Goal: Use online tool/utility: Utilize a website feature to perform a specific function

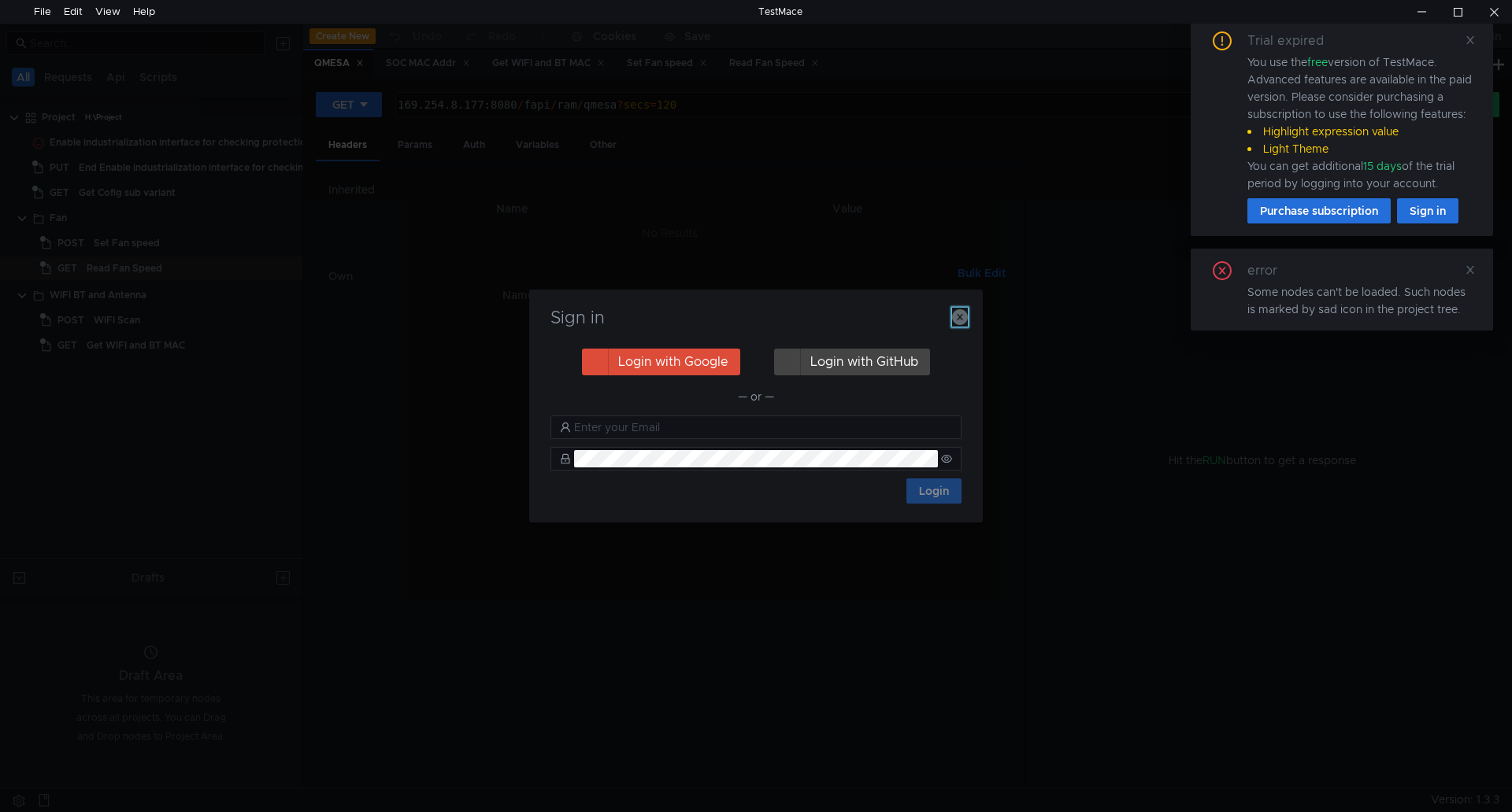
click at [966, 309] on icon "button" at bounding box center [959, 317] width 15 height 15
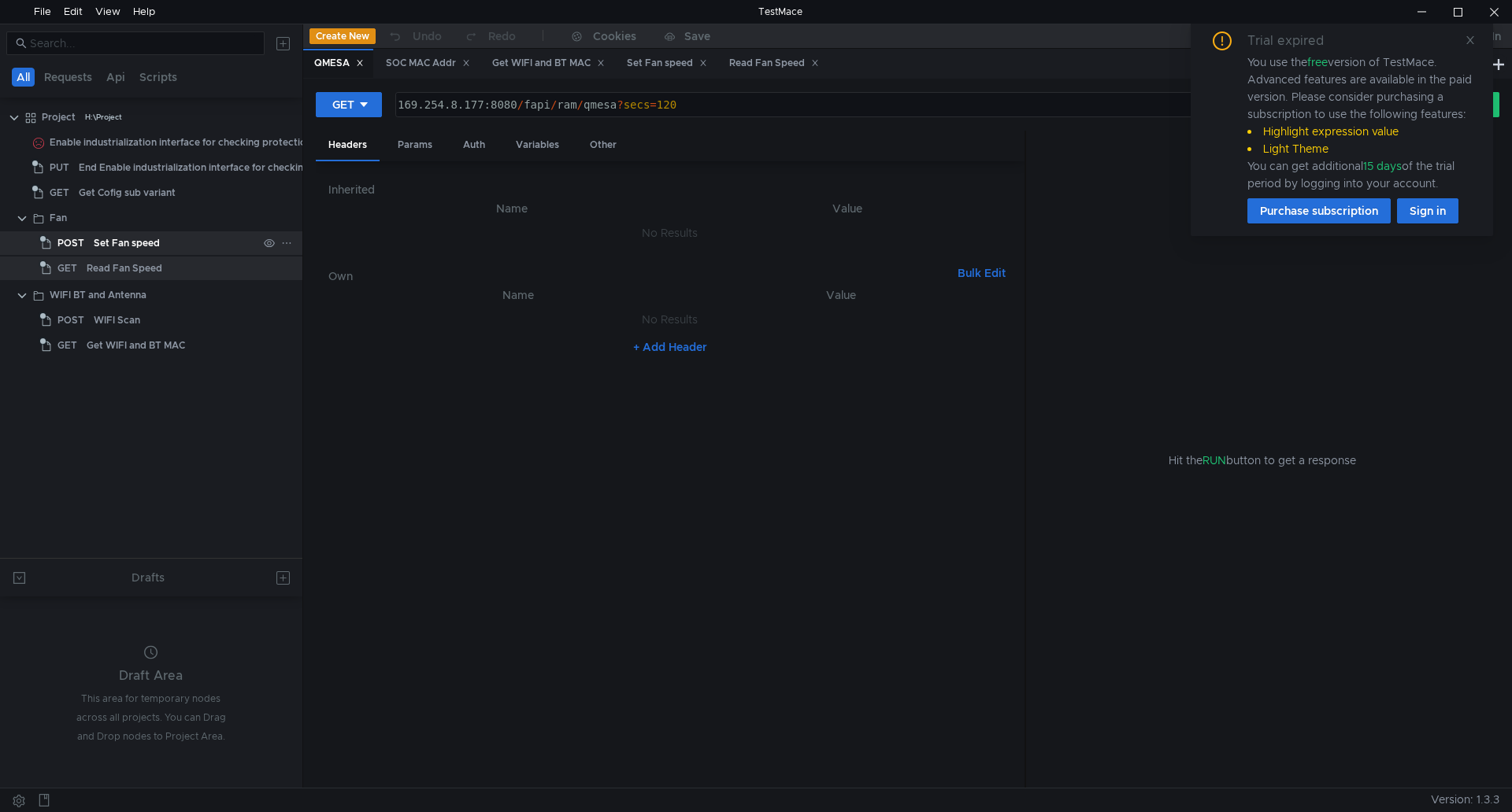
click at [184, 240] on div "Set Fan speed" at bounding box center [175, 243] width 163 height 24
click at [1467, 39] on icon at bounding box center [1470, 40] width 11 height 11
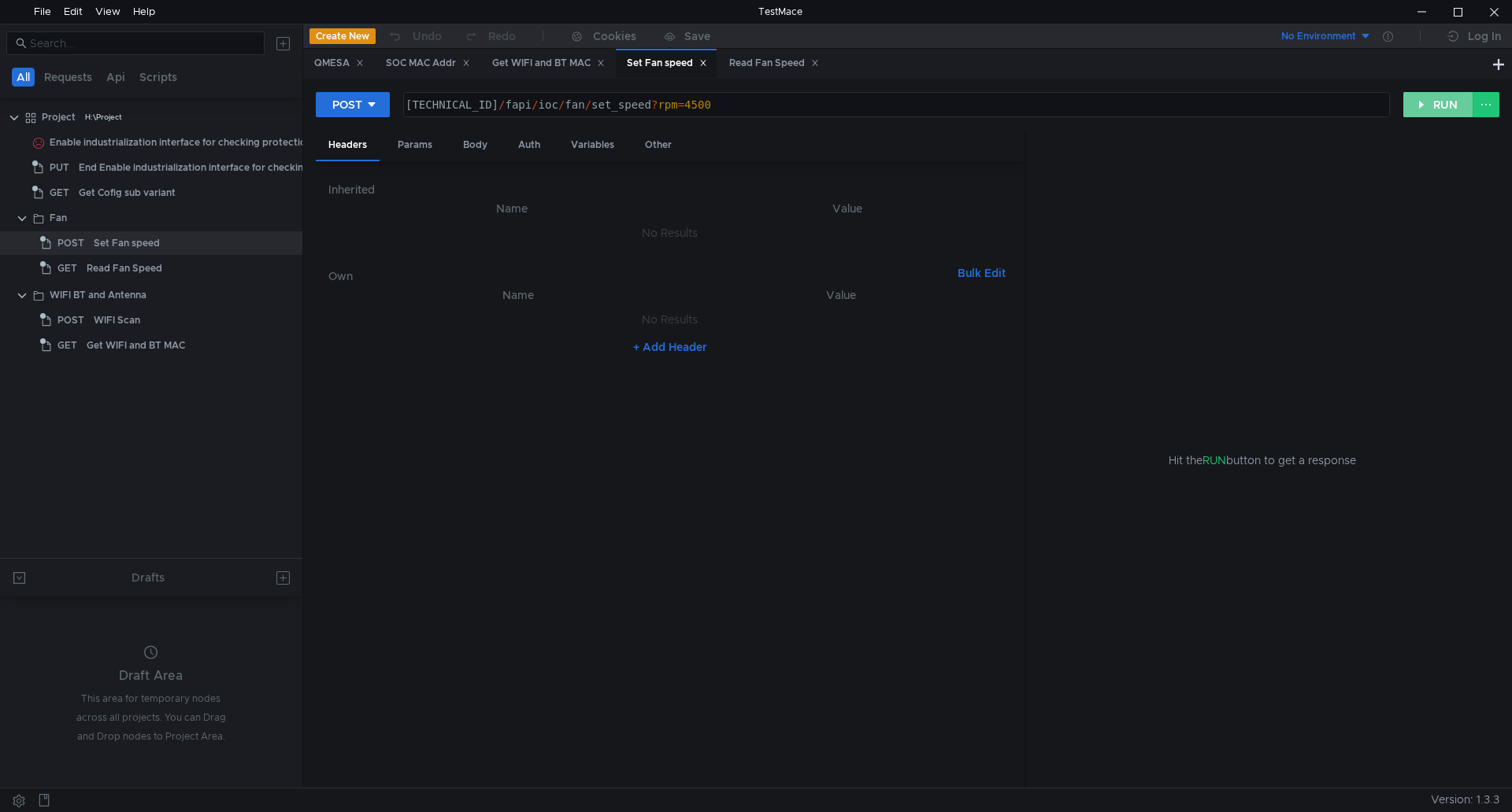
click at [1446, 93] on button "RUN" at bounding box center [1438, 105] width 70 height 25
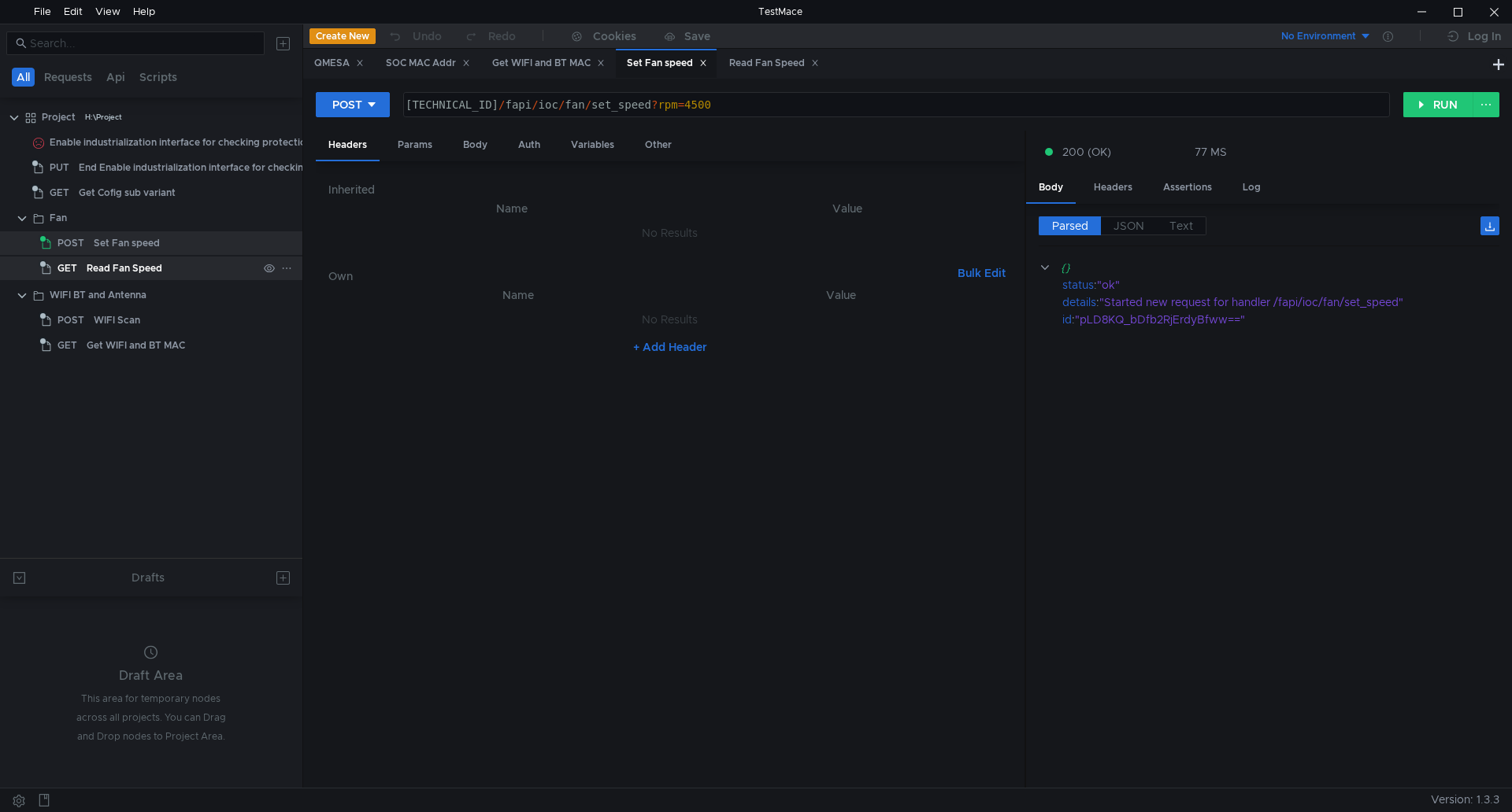
click at [119, 264] on div "Read Fan Speed" at bounding box center [123, 269] width 75 height 24
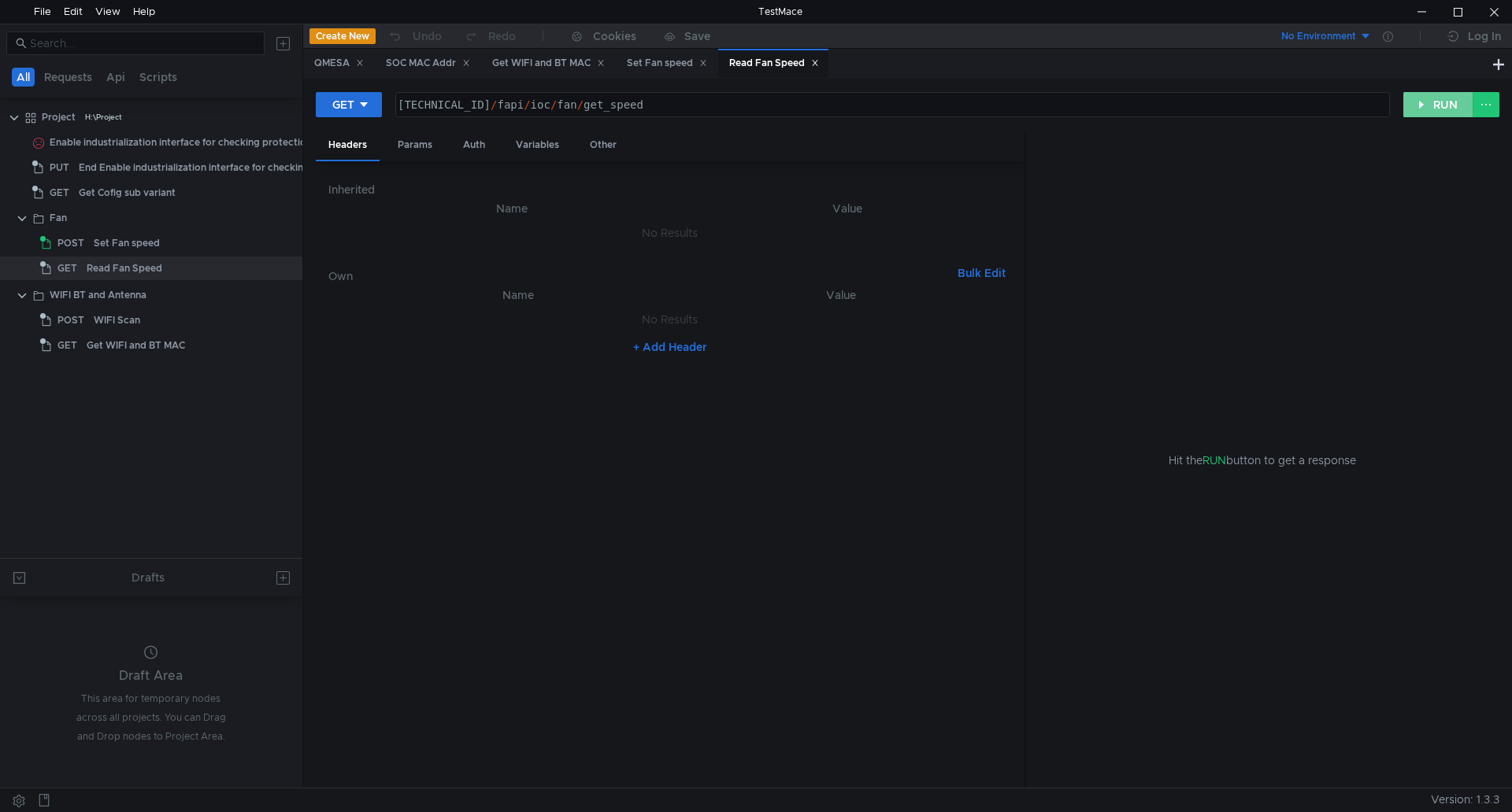
click at [1404, 113] on button "RUN" at bounding box center [1438, 105] width 70 height 25
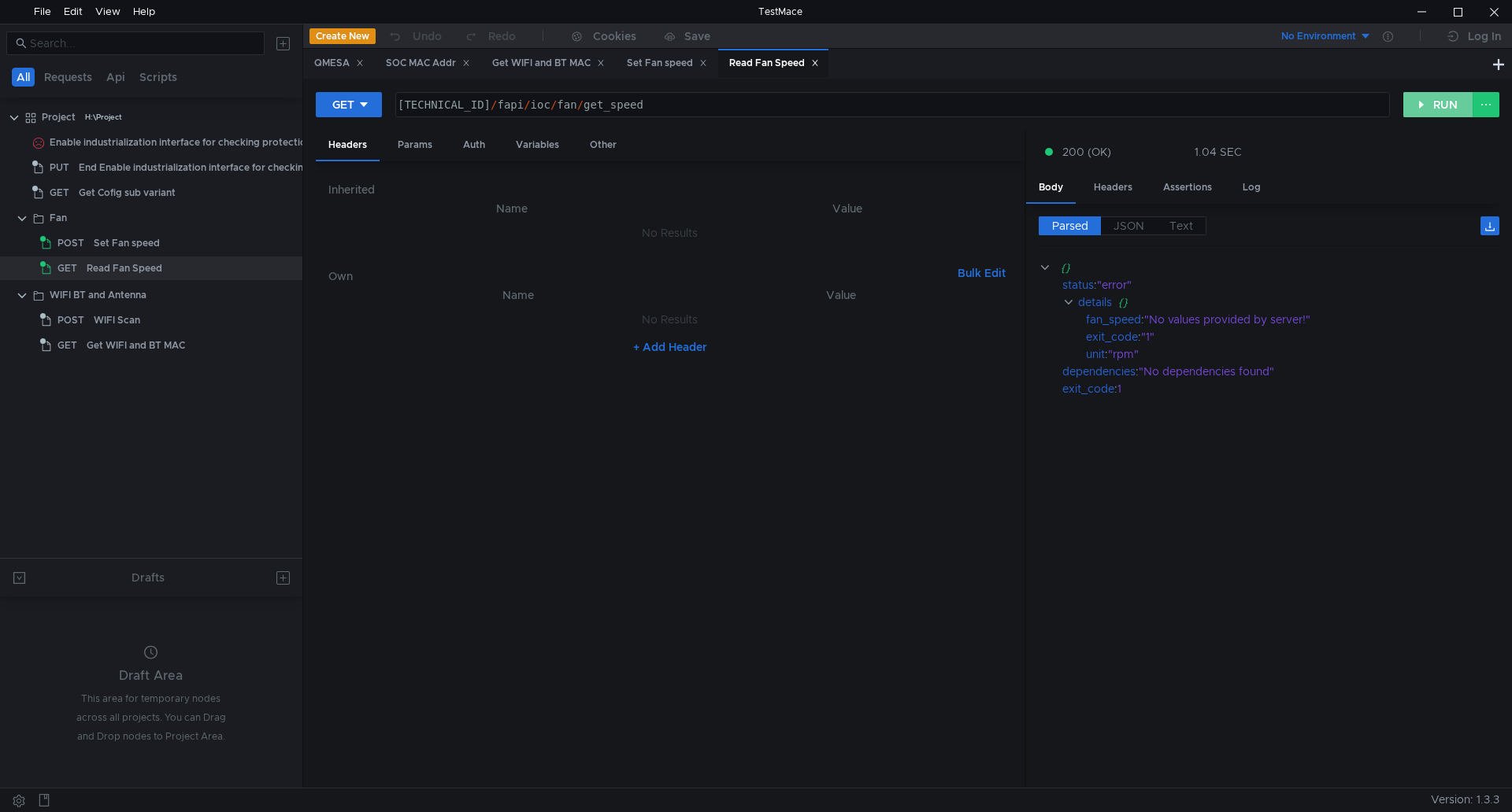
click at [1404, 113] on button "RUN" at bounding box center [1438, 105] width 70 height 25
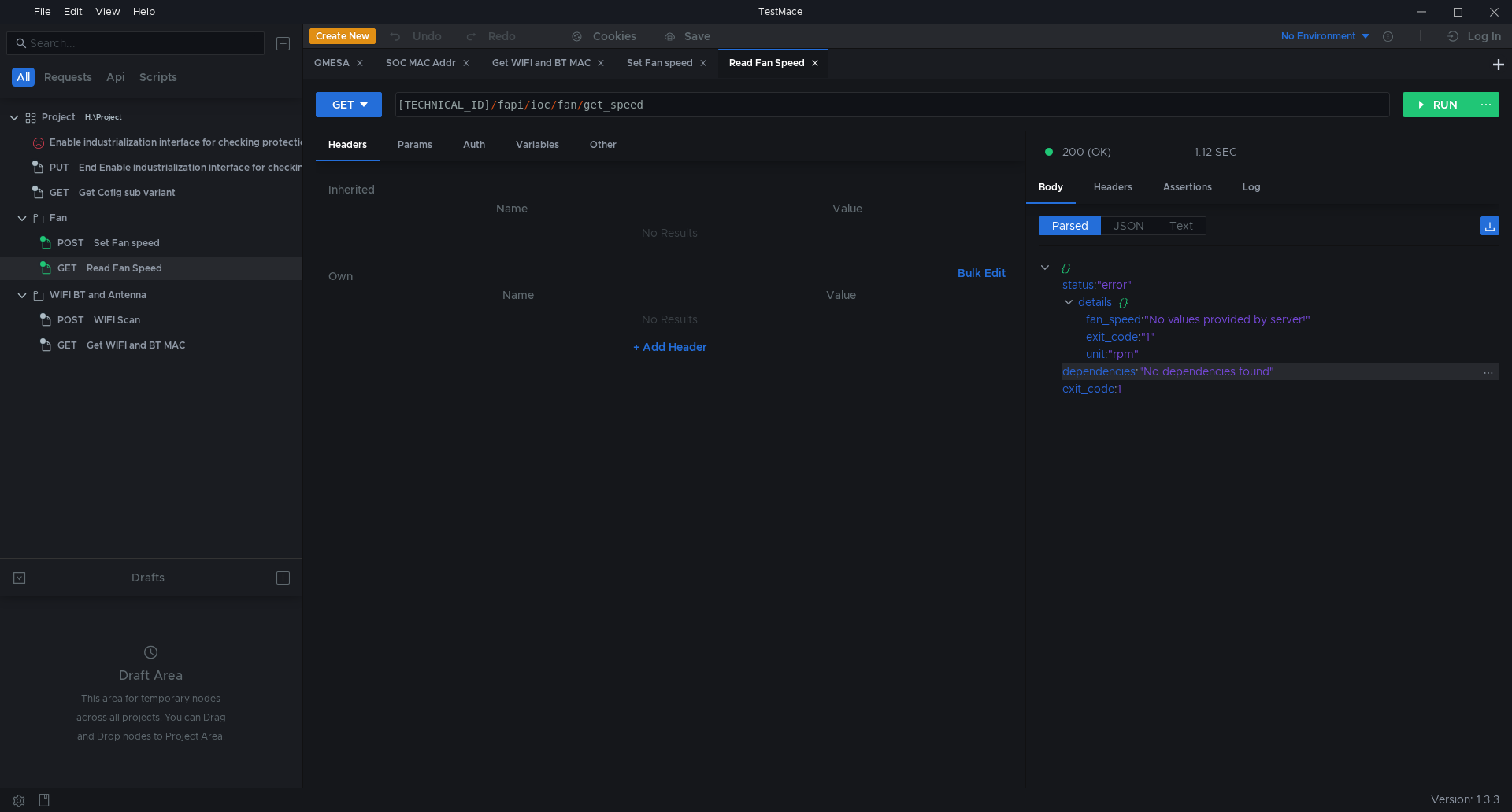
click at [1311, 377] on div ""No dependencies found"" at bounding box center [1310, 371] width 342 height 17
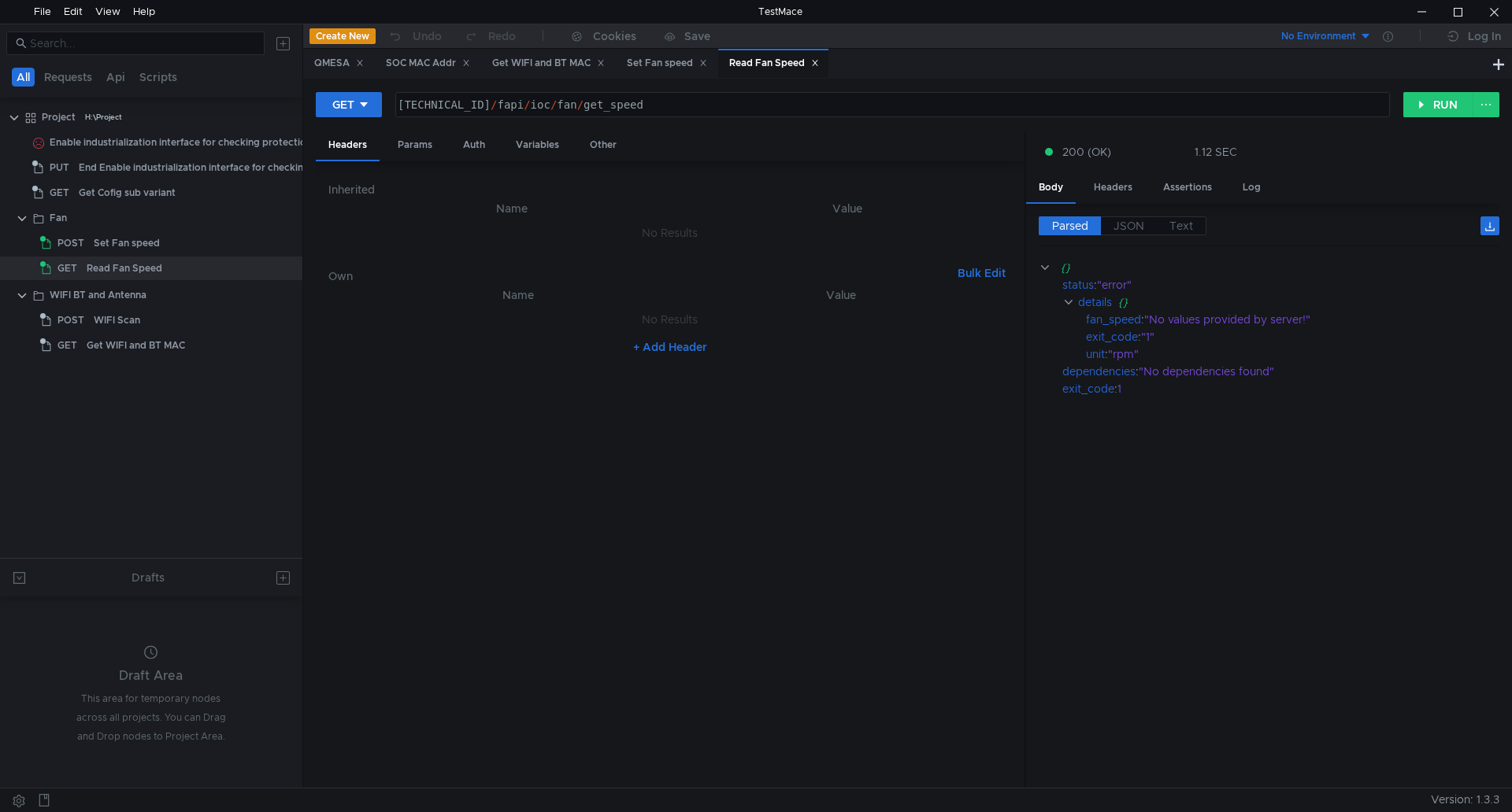
click at [1399, 413] on cdk-virtual-scroll-viewport "{} status : "error" details {} fan_speed : "No values provided by server!" exit…" at bounding box center [1269, 517] width 461 height 517
click at [687, 71] on div "Set Fan speed" at bounding box center [667, 64] width 80 height 16
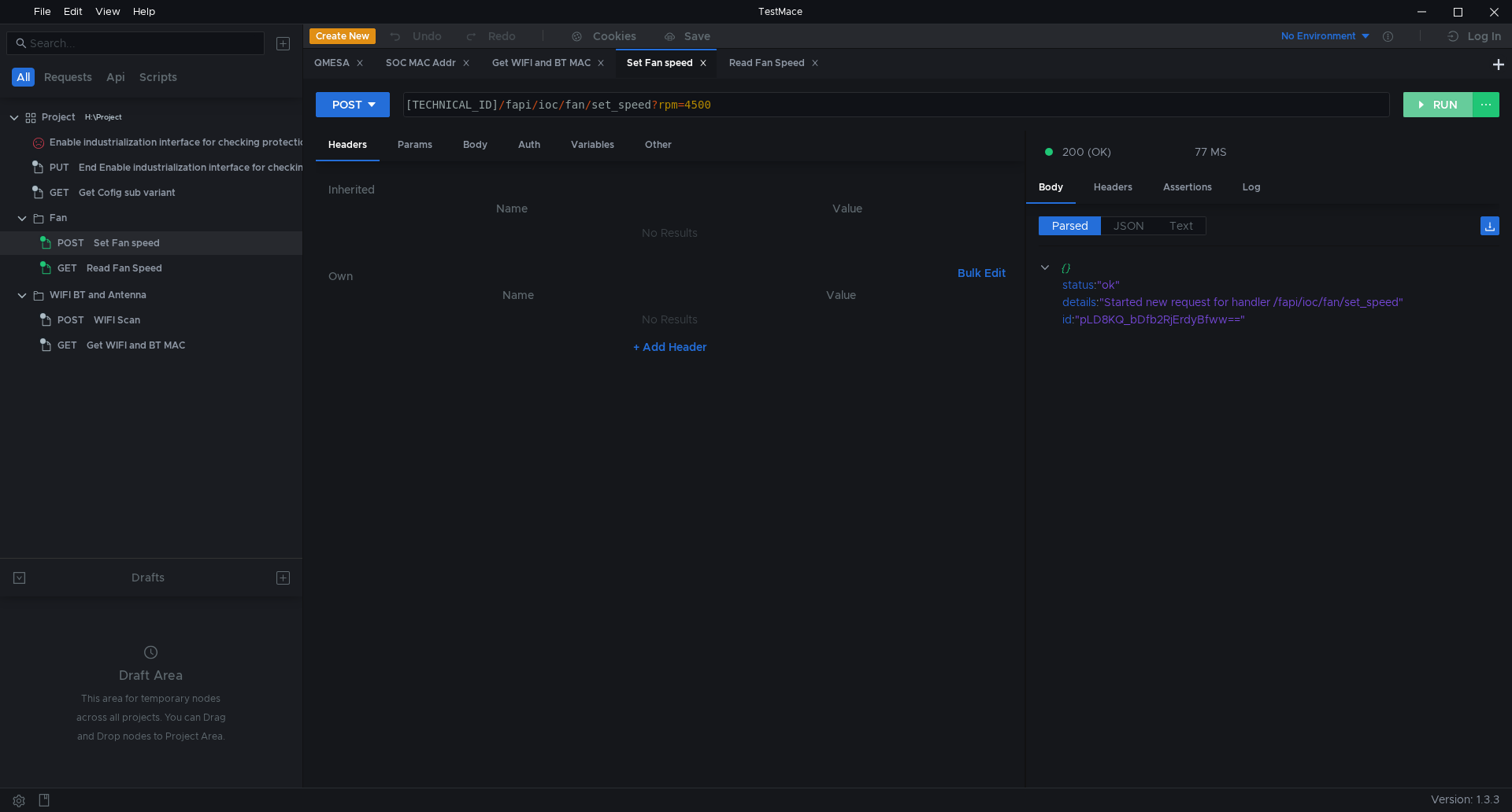
click at [1408, 107] on button "RUN" at bounding box center [1438, 105] width 70 height 25
click at [234, 277] on div "Read Fan Speed" at bounding box center [172, 269] width 171 height 24
click at [764, 63] on div "Read Fan Speed" at bounding box center [773, 64] width 90 height 16
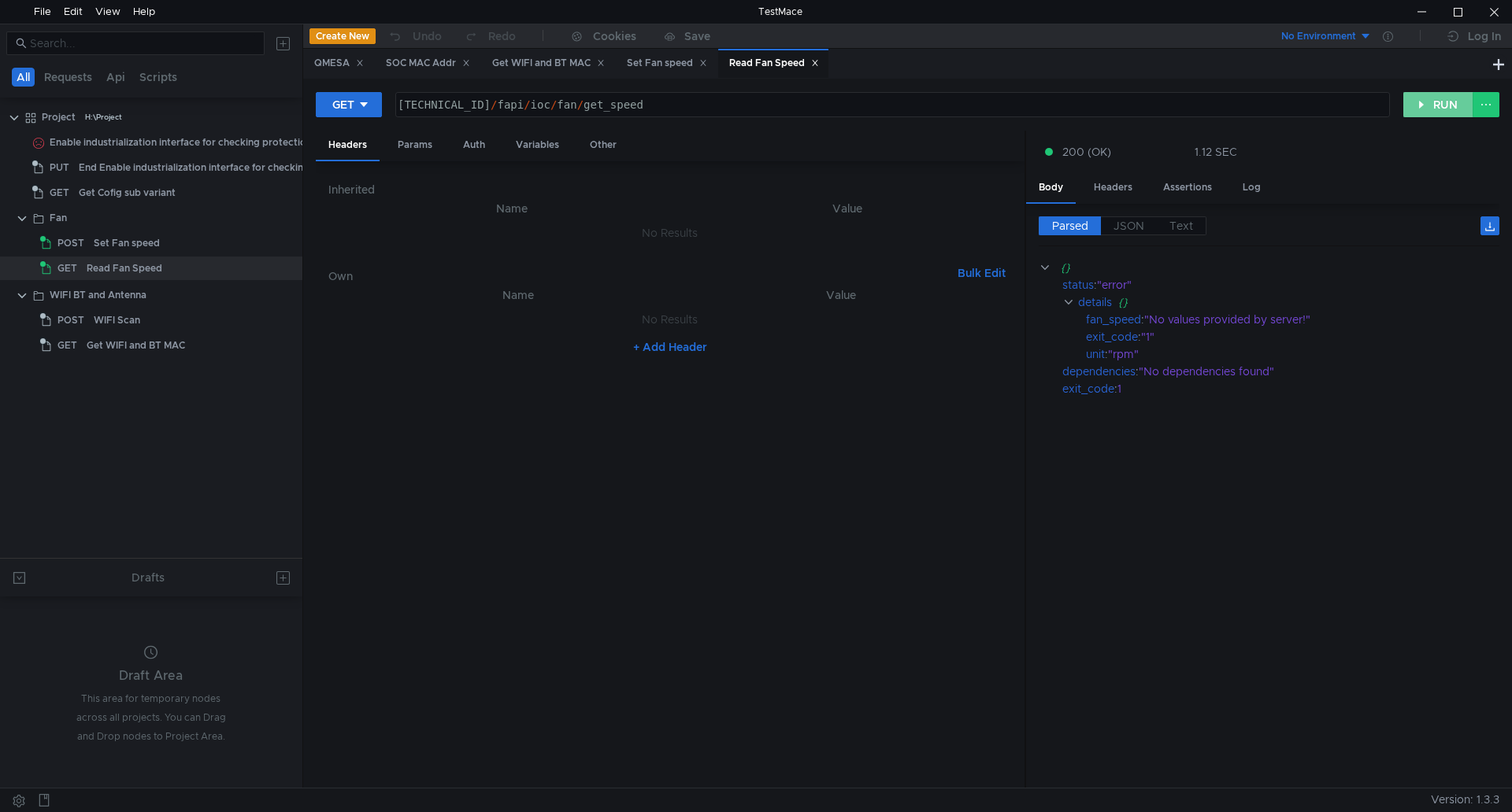
click at [1438, 112] on button "RUN" at bounding box center [1438, 105] width 70 height 25
click at [663, 68] on div "Set Fan speed" at bounding box center [667, 64] width 80 height 16
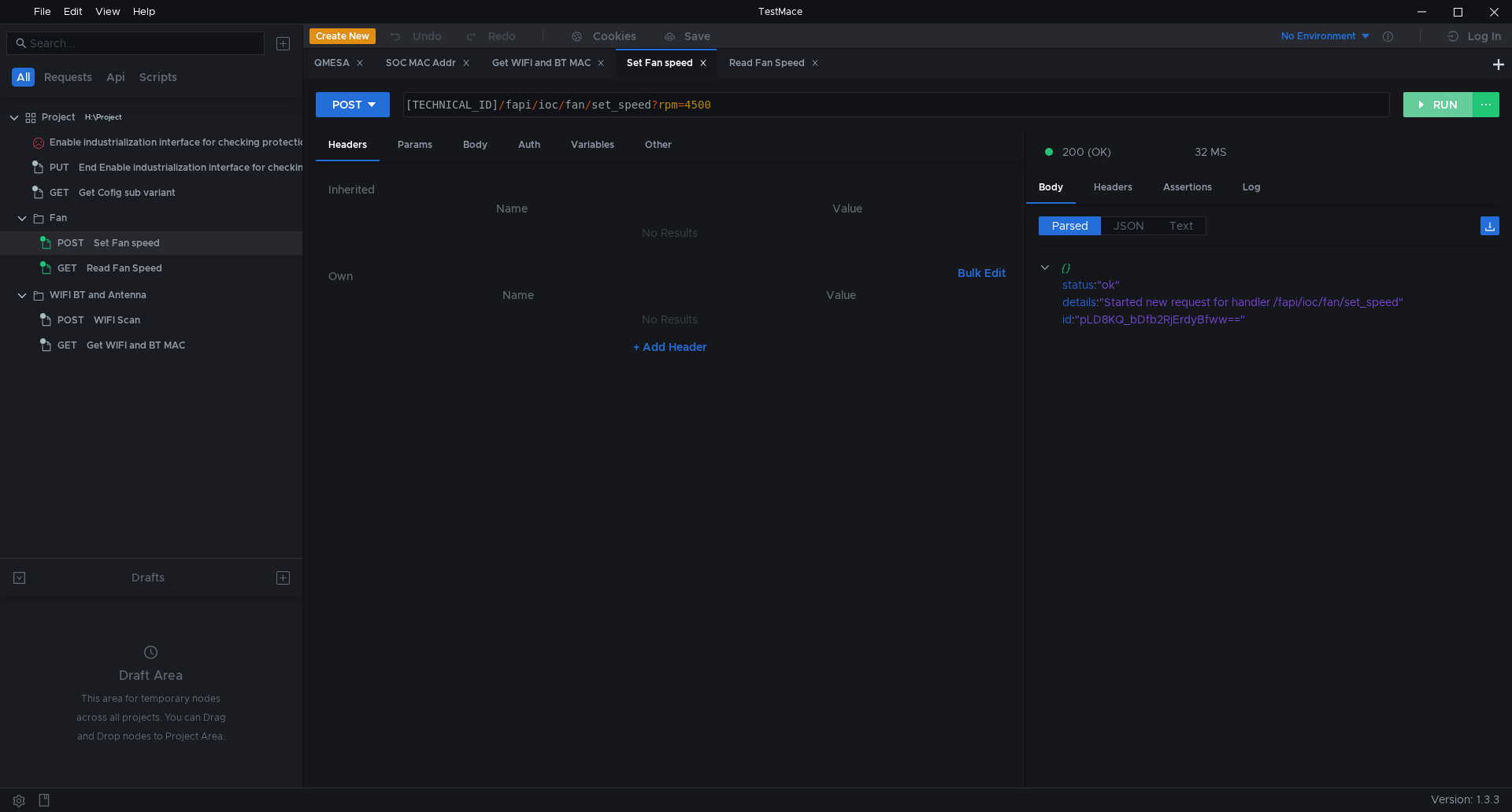
click at [1452, 106] on button "RUN" at bounding box center [1438, 105] width 70 height 25
click at [186, 269] on div "Read Fan Speed" at bounding box center [172, 269] width 171 height 24
click at [760, 63] on div "Read Fan Speed" at bounding box center [773, 64] width 90 height 16
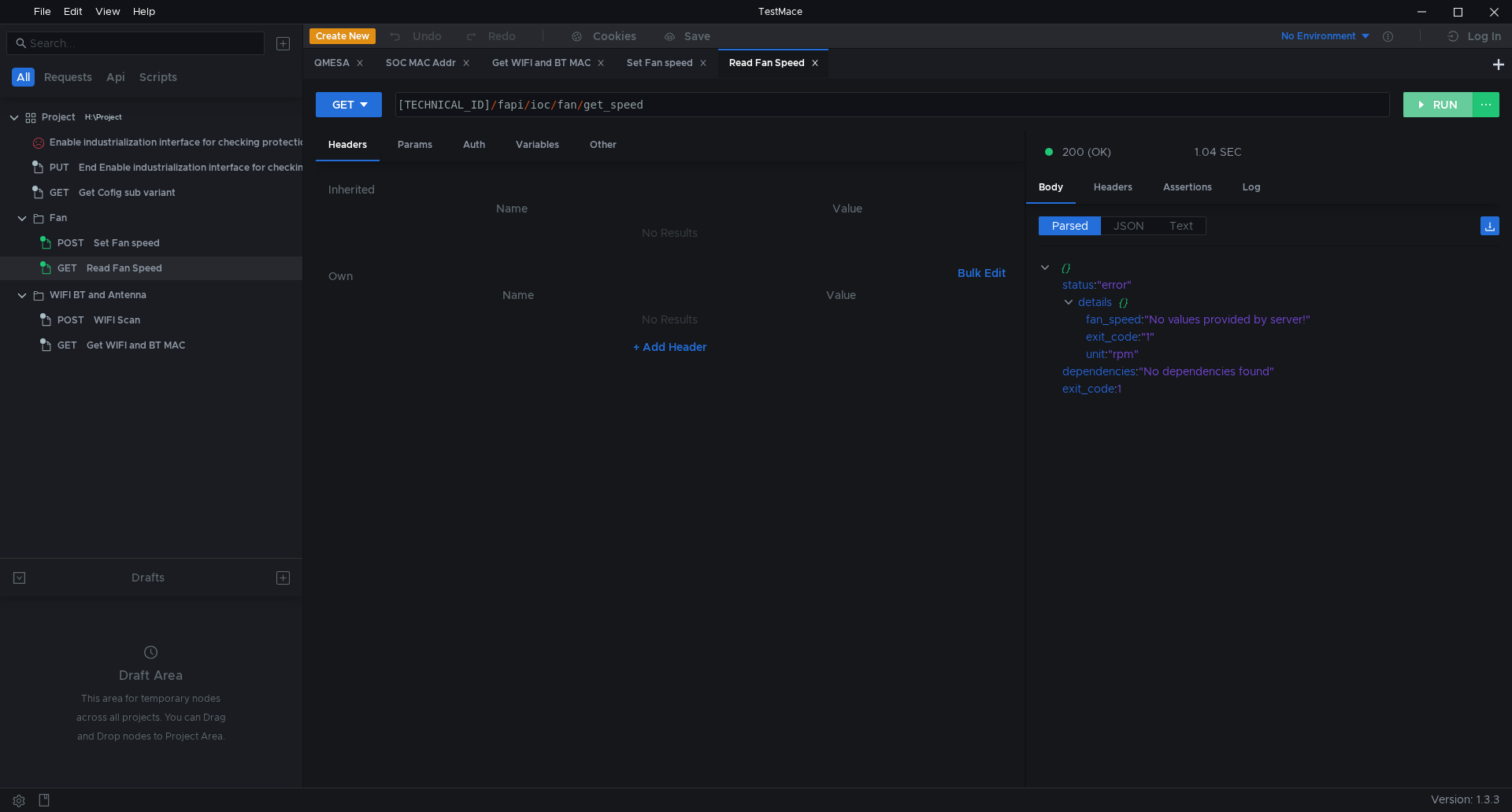
click at [1437, 111] on button "RUN" at bounding box center [1438, 105] width 70 height 25
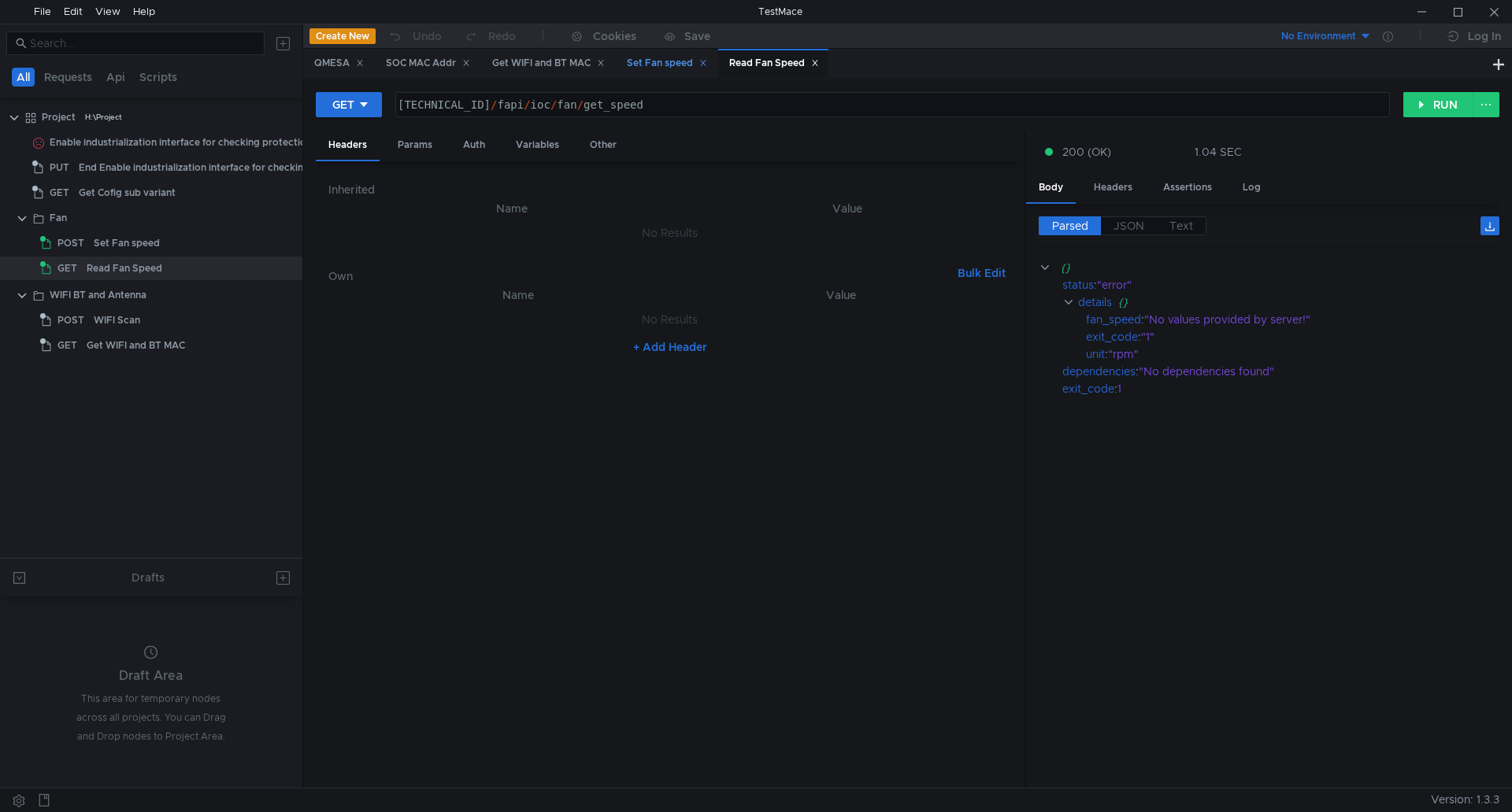
click at [669, 64] on div "Set Fan speed" at bounding box center [667, 64] width 80 height 16
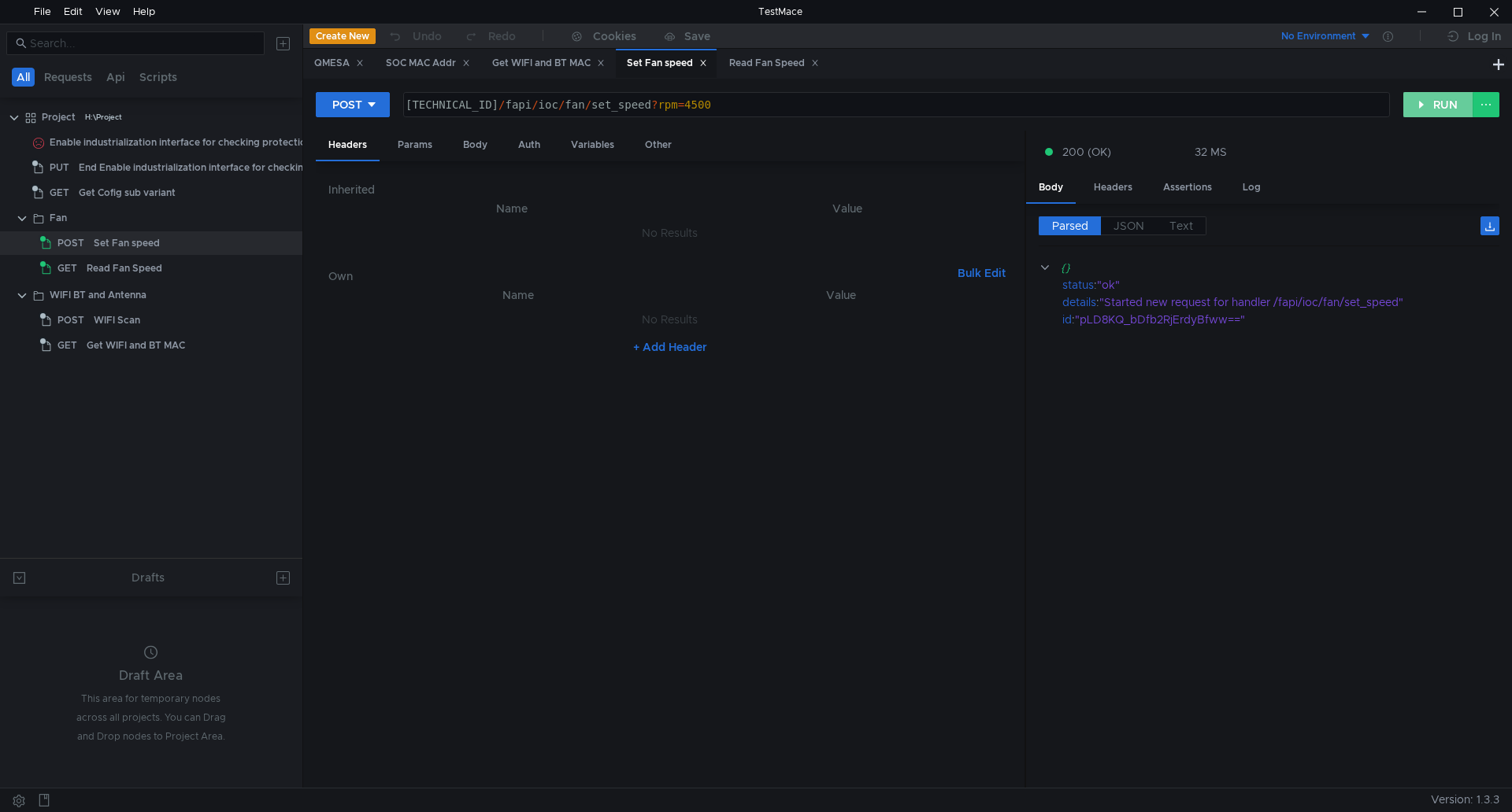
click at [1430, 109] on button "RUN" at bounding box center [1438, 105] width 70 height 25
click at [1437, 110] on button "RUN" at bounding box center [1438, 105] width 70 height 25
click at [1425, 109] on button "RUN" at bounding box center [1438, 105] width 70 height 25
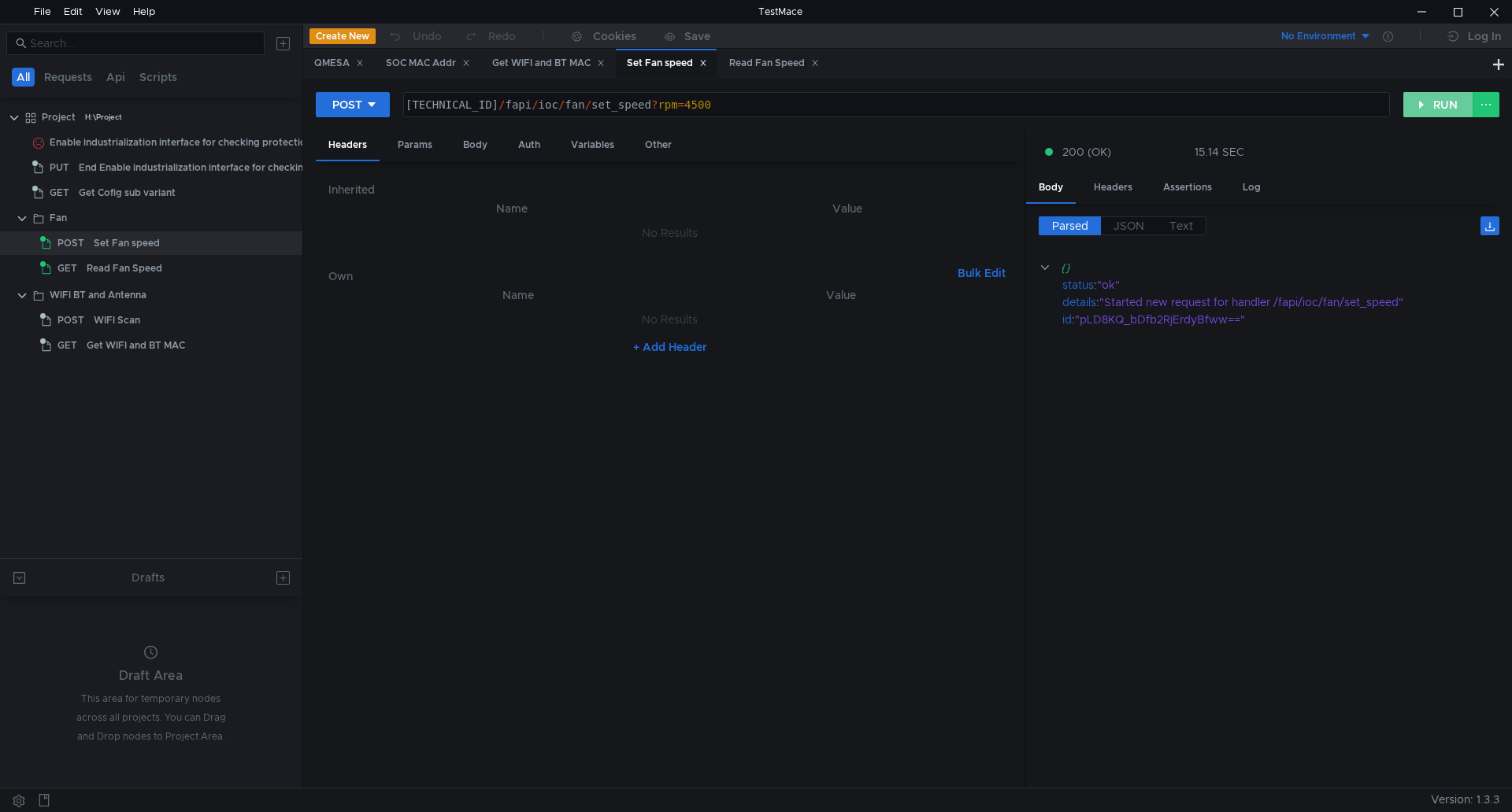
click at [1425, 109] on button "RUN" at bounding box center [1438, 105] width 70 height 25
type textarea "[TECHNICAL_ID]/fapi/ioc/fan/set_speed?rpm=4500"
drag, startPoint x: 759, startPoint y: 103, endPoint x: 402, endPoint y: 103, distance: 357.0
click at [403, 103] on div "160.48.199.99:8080/fapi/ioc/fan/set_speed?rpm=4500 160.48.199.99:8080 / fapi / …" at bounding box center [896, 105] width 987 height 25
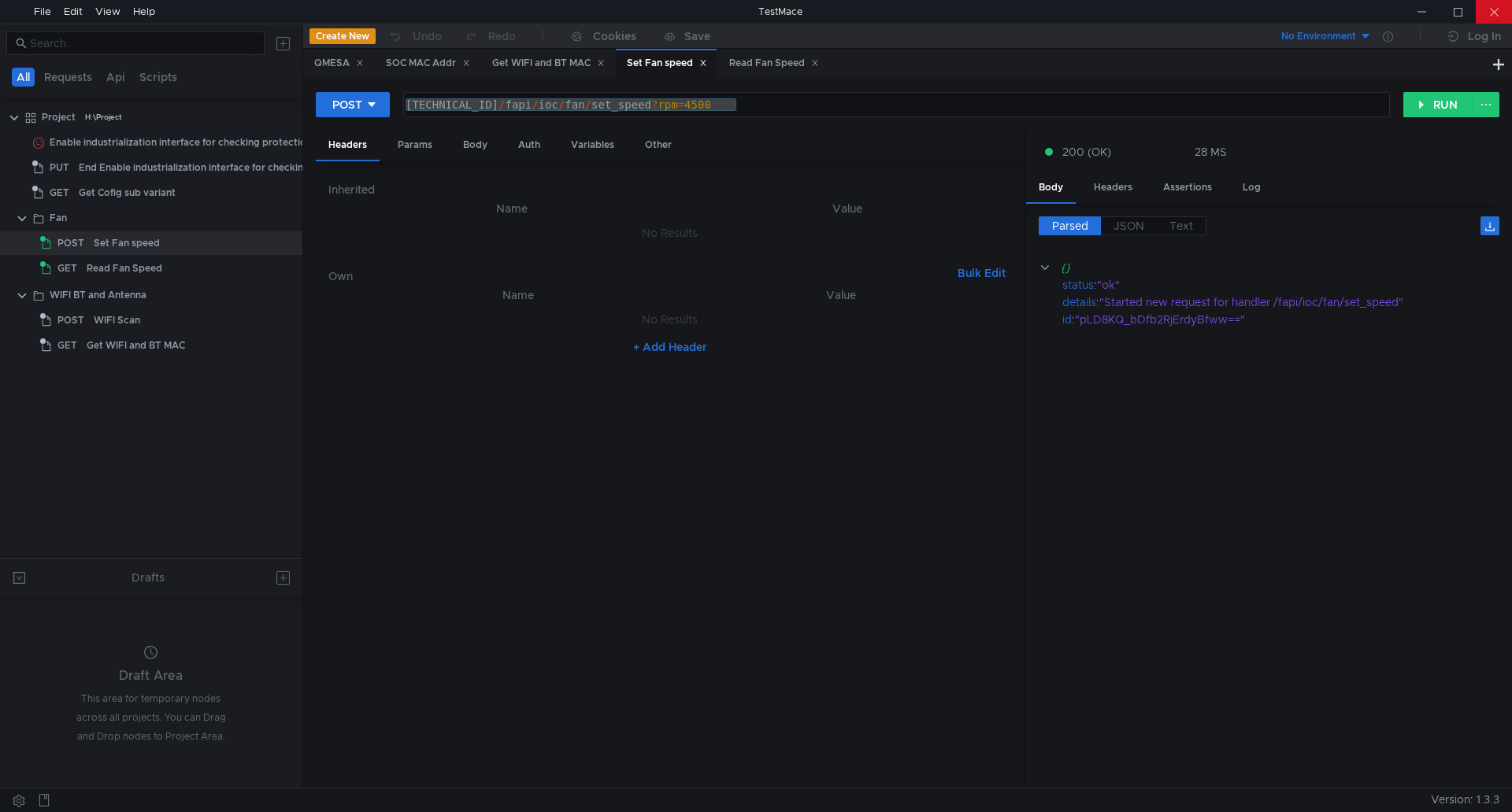
click at [1483, 8] on div at bounding box center [1494, 12] width 36 height 24
